Goal: Information Seeking & Learning: Learn about a topic

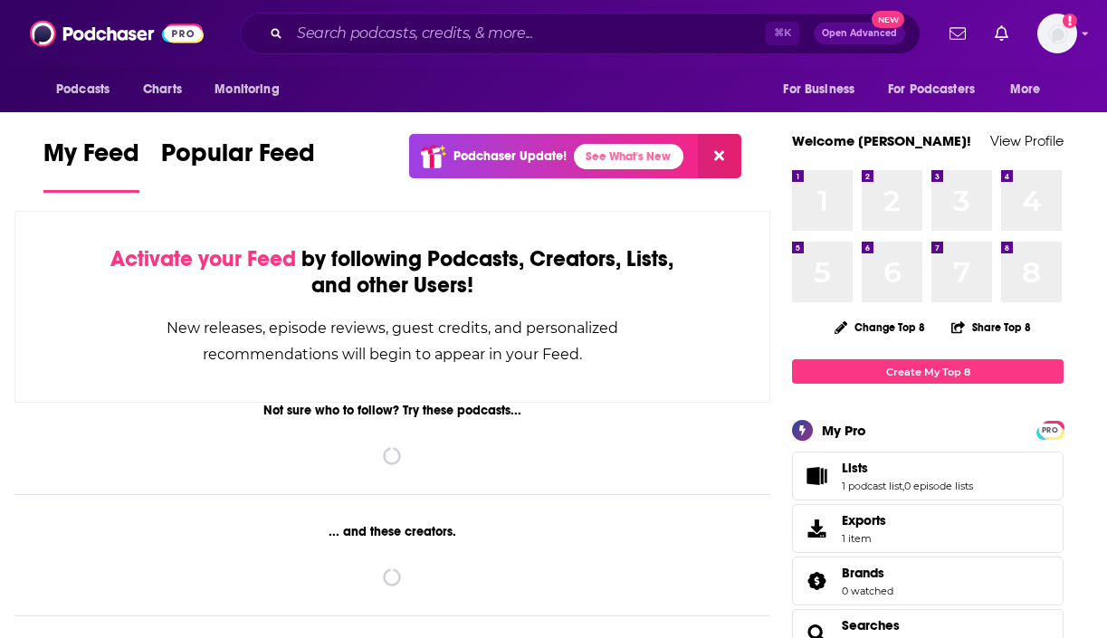
click at [477, 14] on div "⌘ K Open Advanced New" at bounding box center [580, 34] width 681 height 42
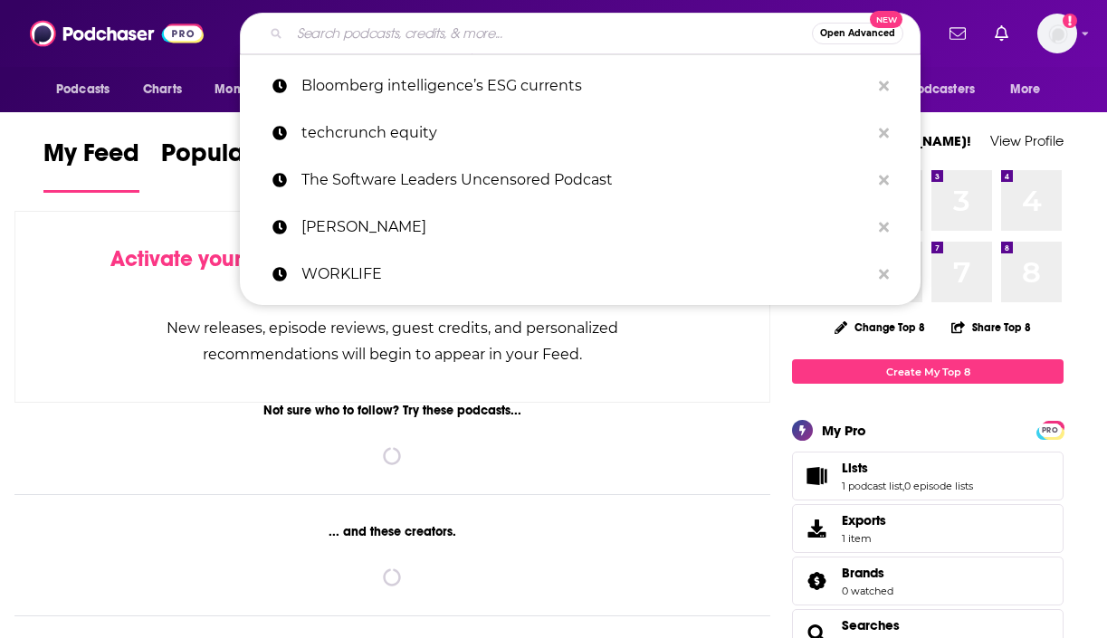
click at [477, 30] on input "Search podcasts, credits, & more..." at bounding box center [551, 33] width 522 height 29
paste input "[GEOGRAPHIC_DATA],"
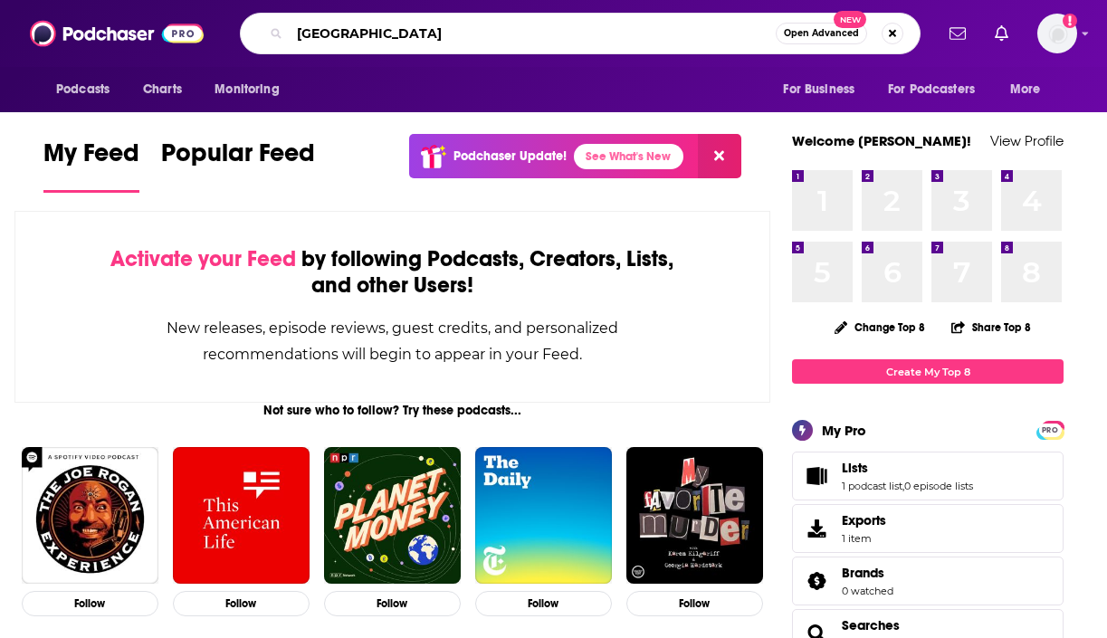
type input "[GEOGRAPHIC_DATA]"
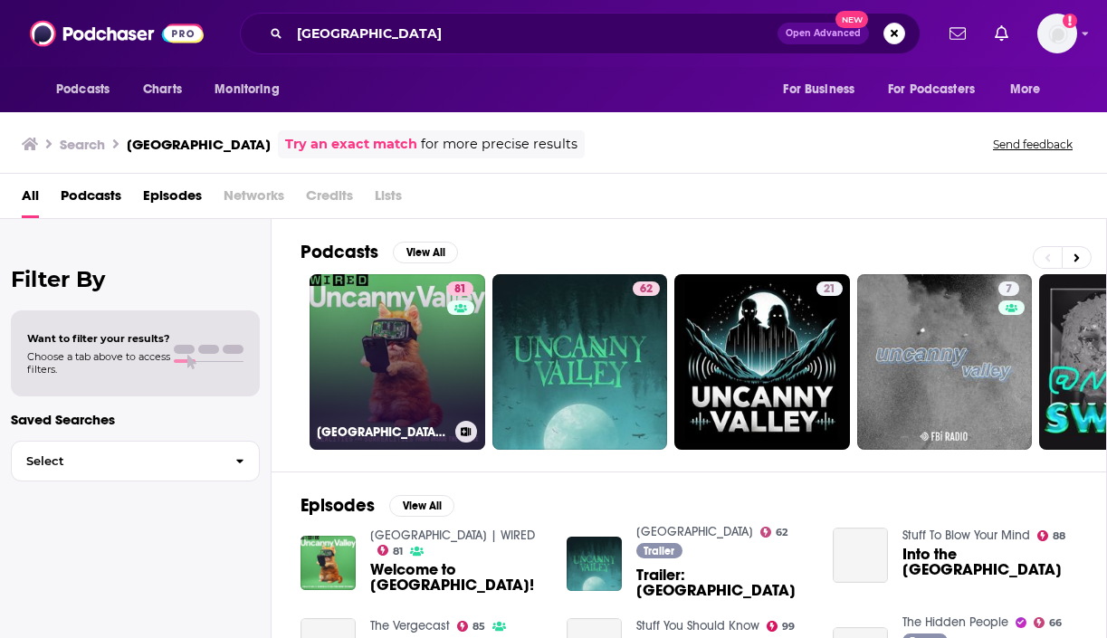
click at [416, 360] on link "81 [GEOGRAPHIC_DATA] | WIRED" at bounding box center [398, 362] width 176 height 176
